Goal: Task Accomplishment & Management: Manage account settings

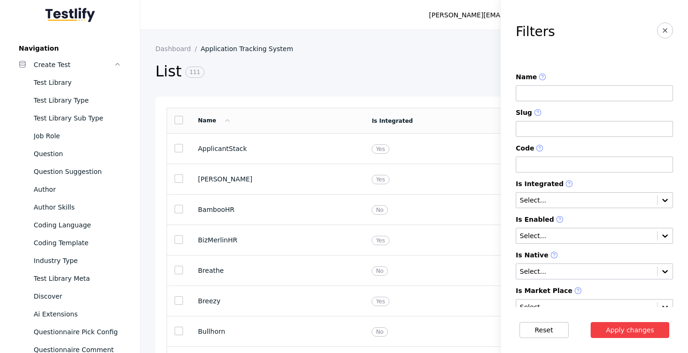
scroll to position [856, 0]
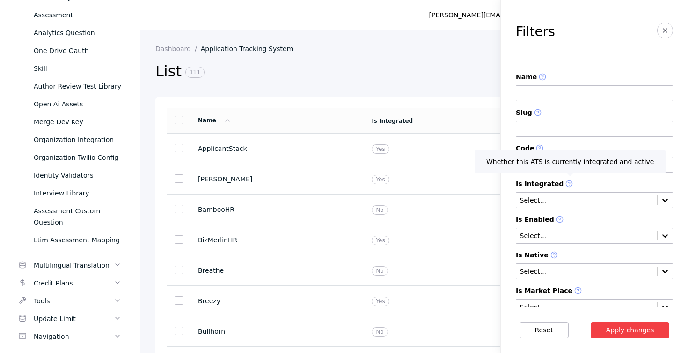
click at [536, 97] on input at bounding box center [594, 93] width 157 height 16
type input "****"
click at [591, 322] on button "Apply changes" at bounding box center [630, 330] width 79 height 16
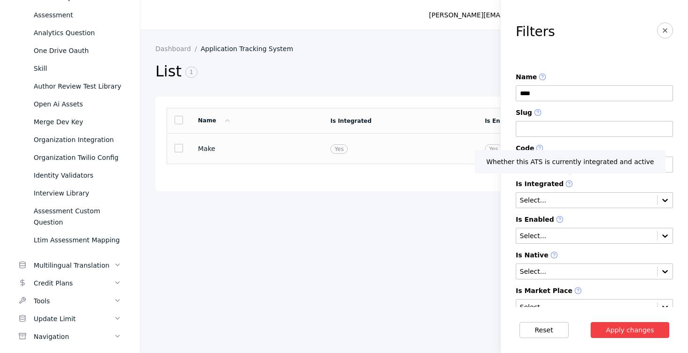
click at [222, 149] on section "Make" at bounding box center [257, 148] width 118 height 7
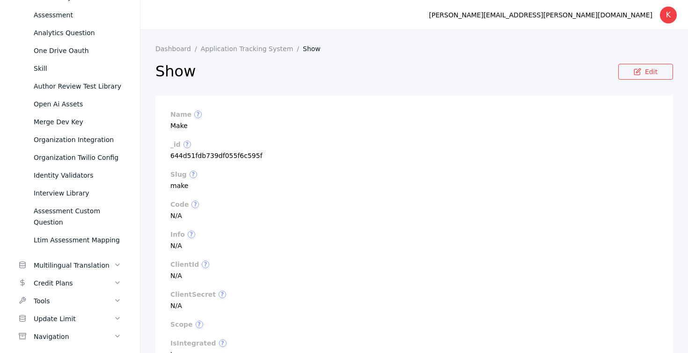
click at [618, 71] on h2 "Show" at bounding box center [386, 71] width 463 height 19
click at [631, 73] on link "Edit" at bounding box center [645, 72] width 55 height 16
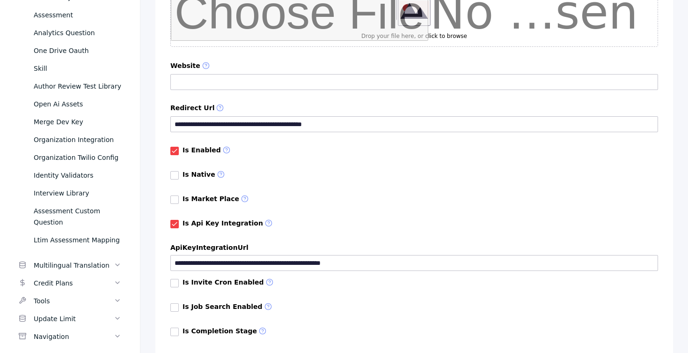
scroll to position [582, 0]
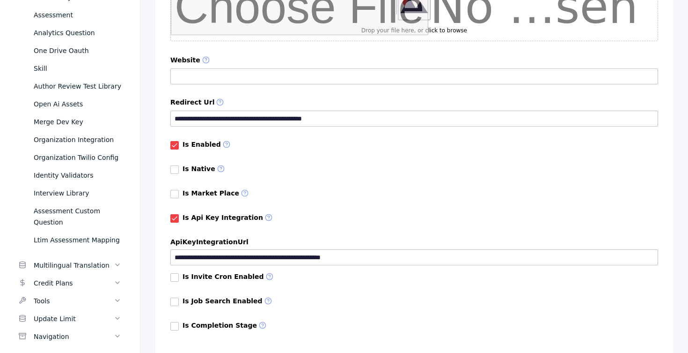
click at [175, 170] on link at bounding box center [174, 169] width 8 height 8
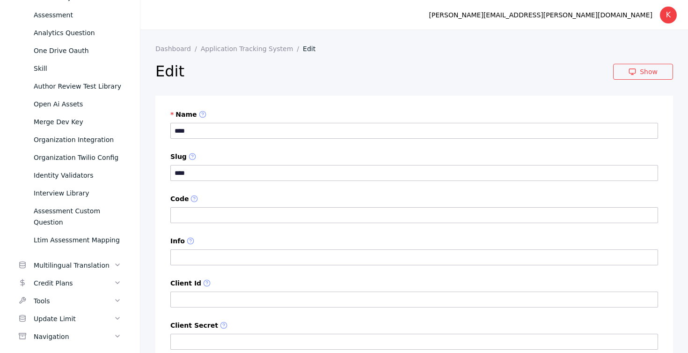
scroll to position [637, 0]
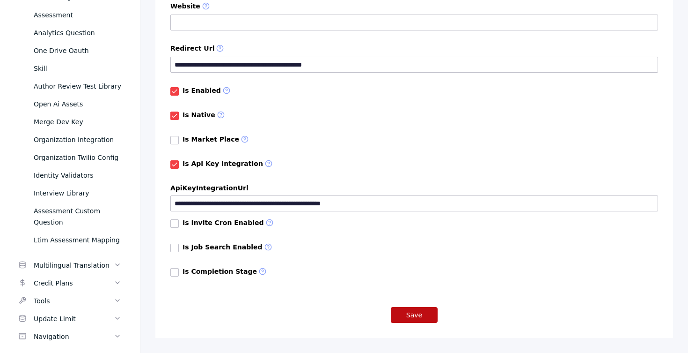
click at [405, 309] on button "Save" at bounding box center [414, 315] width 47 height 16
